Goal: Check status: Check status

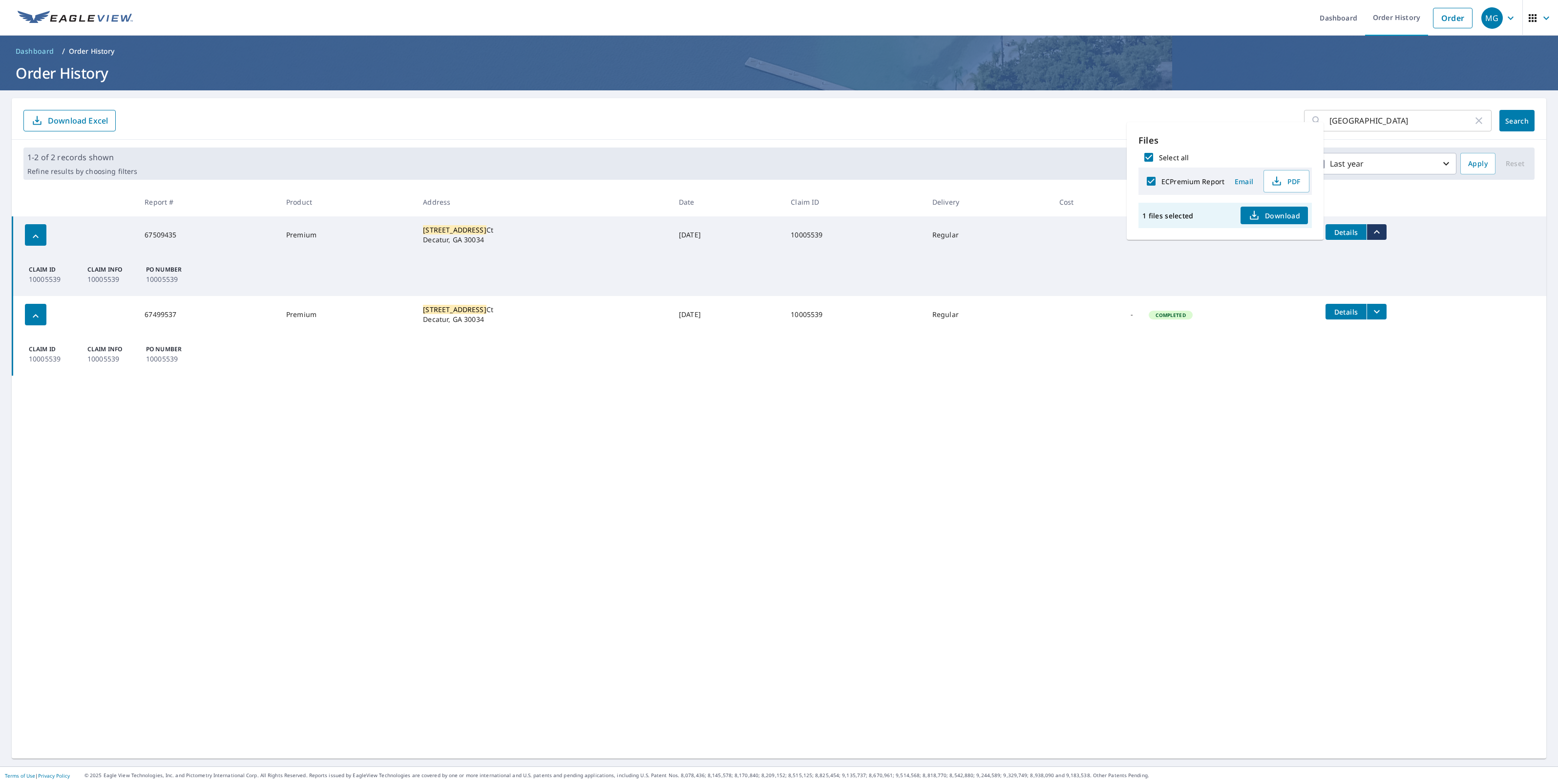
click at [1430, 126] on input "[GEOGRAPHIC_DATA]" at bounding box center [1401, 120] width 144 height 27
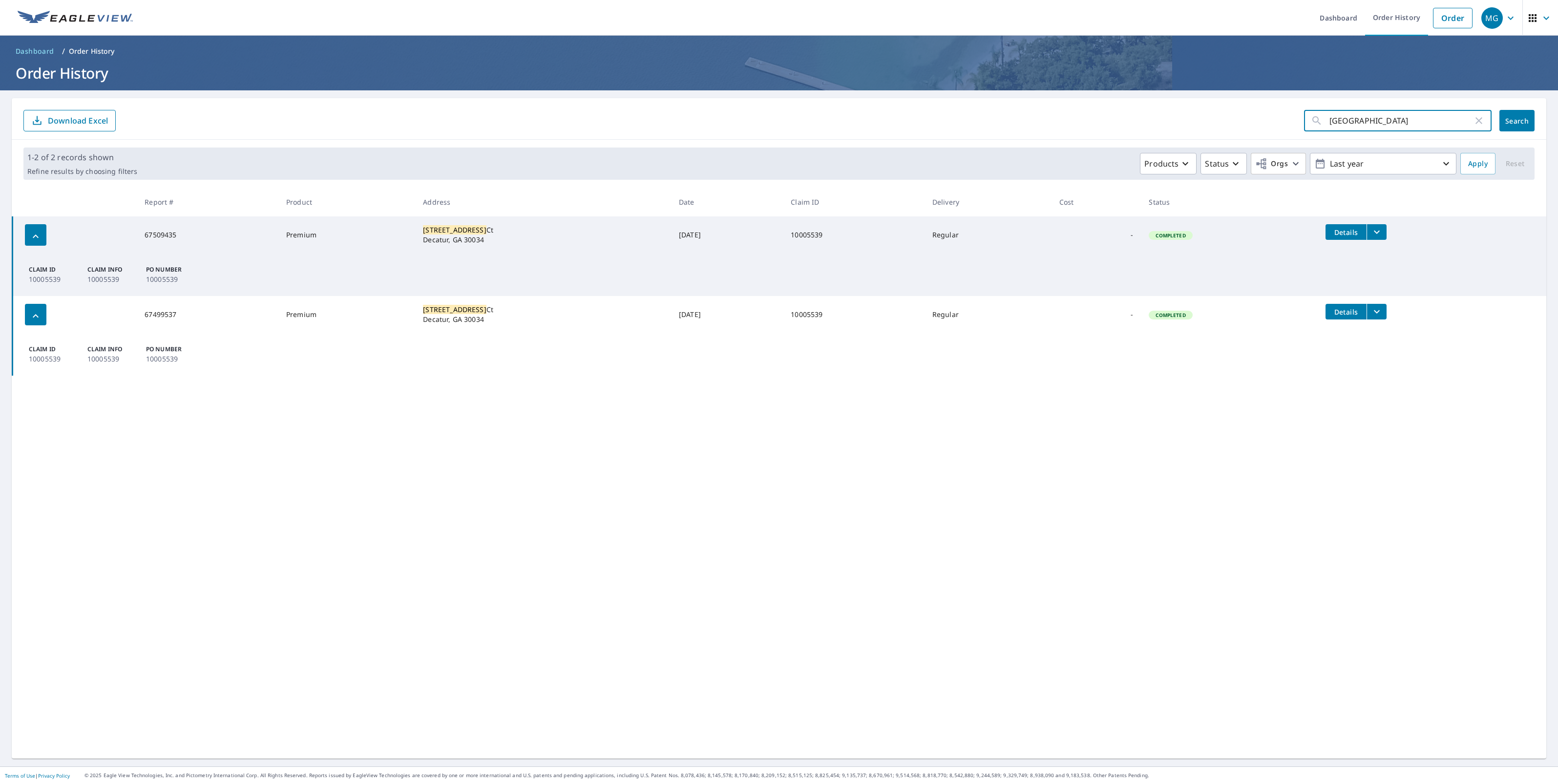
click at [1430, 126] on input "[GEOGRAPHIC_DATA]" at bounding box center [1401, 120] width 144 height 27
paste input "[STREET_ADDRESS]"
type input "[STREET_ADDRESS]"
click at [1508, 122] on span "Search" at bounding box center [1517, 121] width 20 height 9
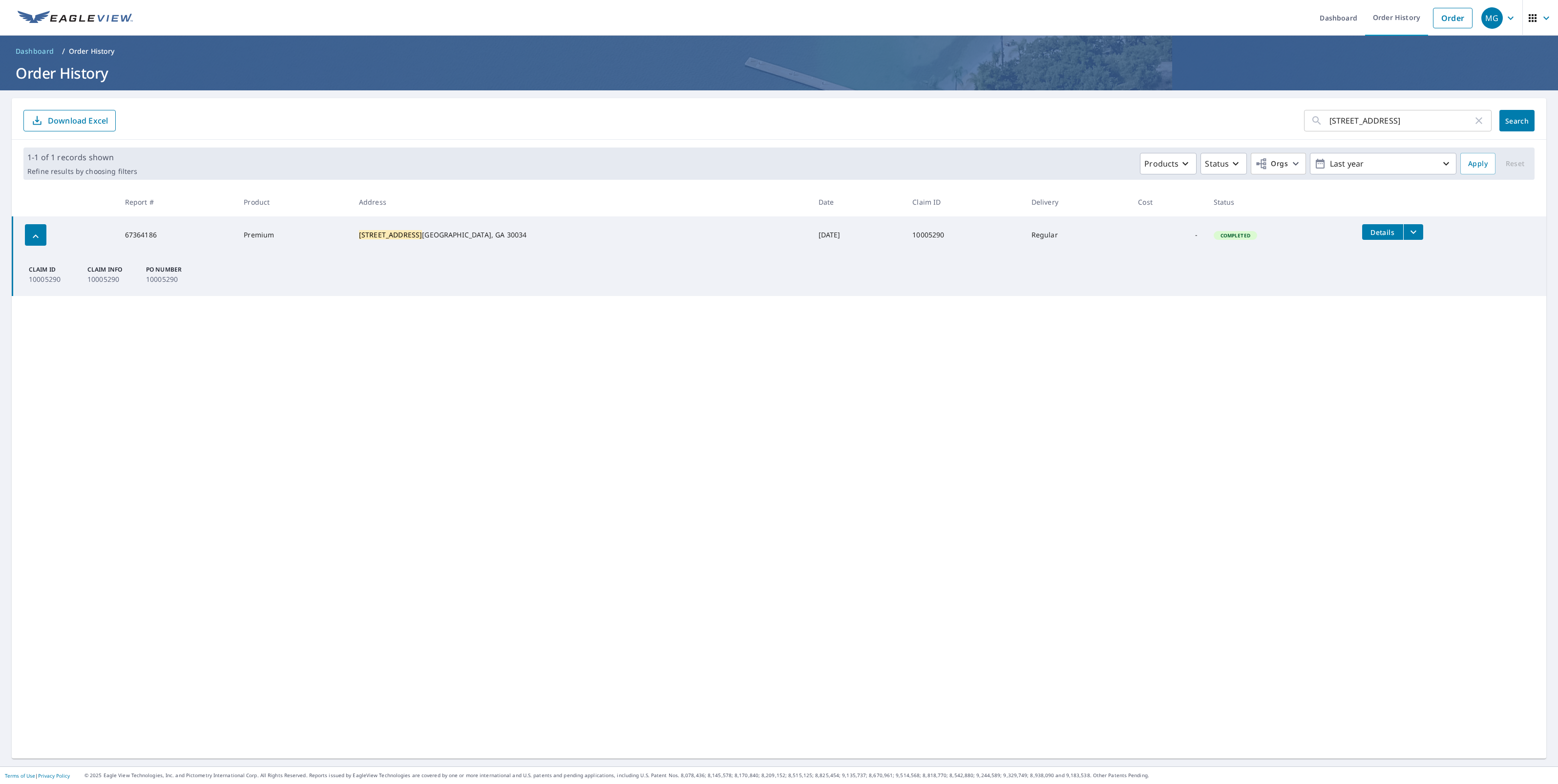
click at [1381, 240] on td "Details" at bounding box center [1450, 232] width 192 height 31
click at [1408, 235] on icon "filesDropdownBtn-67364186" at bounding box center [1414, 232] width 12 height 12
click at [1173, 214] on label "ECPremium Report" at bounding box center [1191, 215] width 63 height 9
click at [1159, 214] on input "ECPremium Report" at bounding box center [1149, 214] width 20 height 20
checkbox input "true"
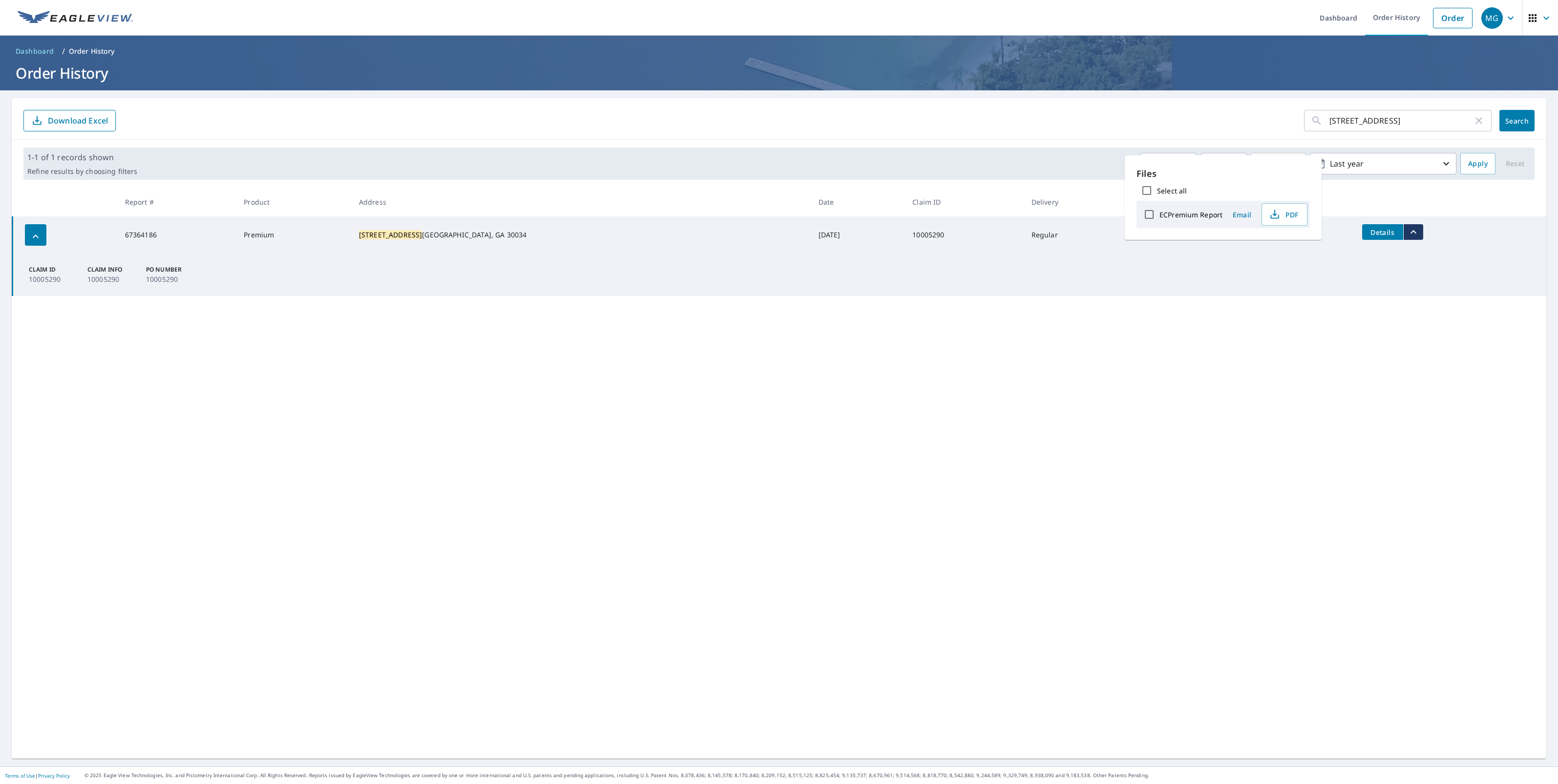
checkbox input "true"
click at [1254, 219] on icon "button" at bounding box center [1252, 217] width 9 height 4
